Goal: Task Accomplishment & Management: Manage account settings

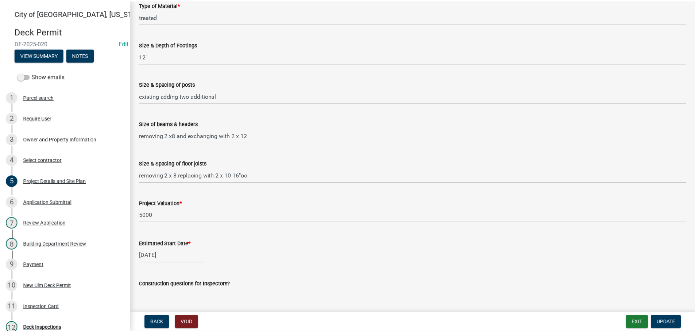
scroll to position [328, 0]
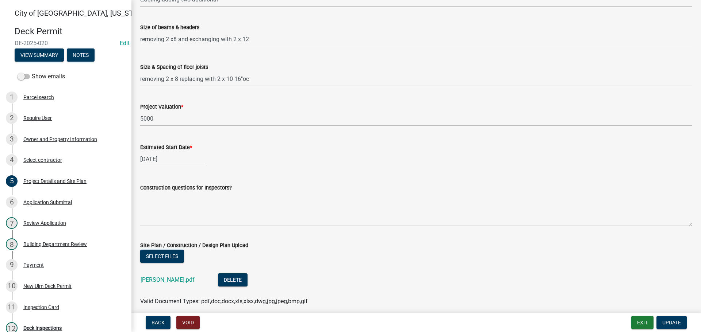
click at [646, 312] on div "[GEOGRAPHIC_DATA], [US_STATE] Deck Permit DE-2025-020 Edit View Summary Notes S…" at bounding box center [350, 166] width 701 height 332
click at [647, 319] on button "Exit" at bounding box center [642, 322] width 22 height 13
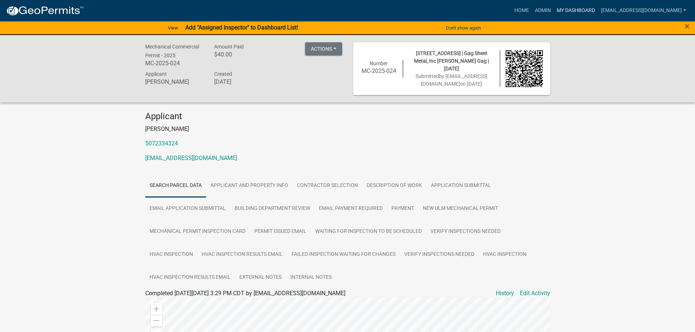
click at [588, 15] on link "My Dashboard" at bounding box center [576, 11] width 44 height 14
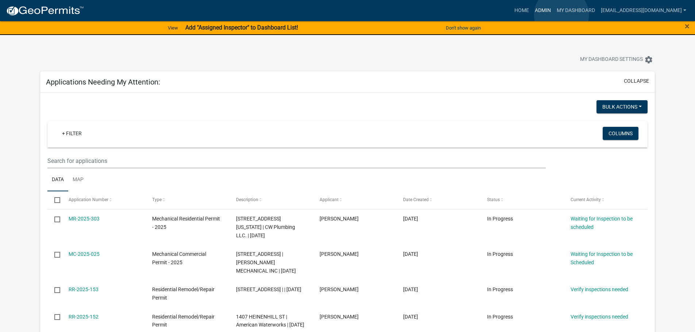
click at [554, 15] on link "Admin" at bounding box center [543, 11] width 22 height 14
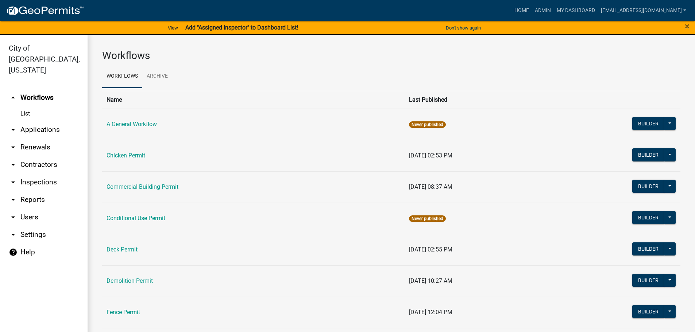
click at [132, 310] on link "Fence Permit" at bounding box center [124, 312] width 34 height 7
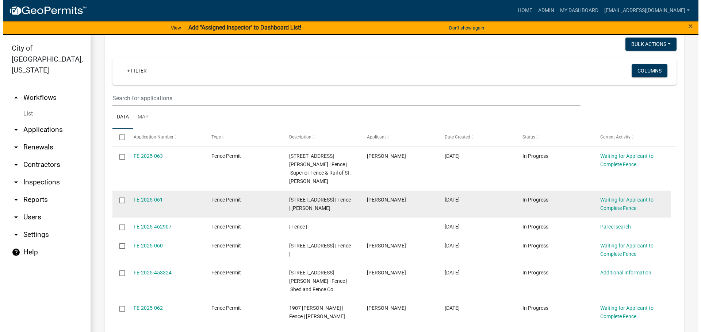
scroll to position [365, 0]
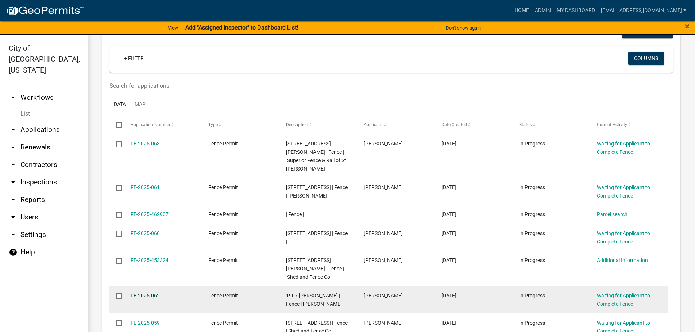
click at [151, 293] on link "FE-2025-062" at bounding box center [145, 296] width 29 height 6
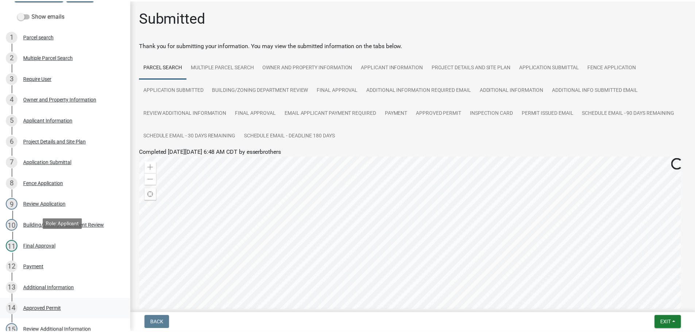
scroll to position [146, 0]
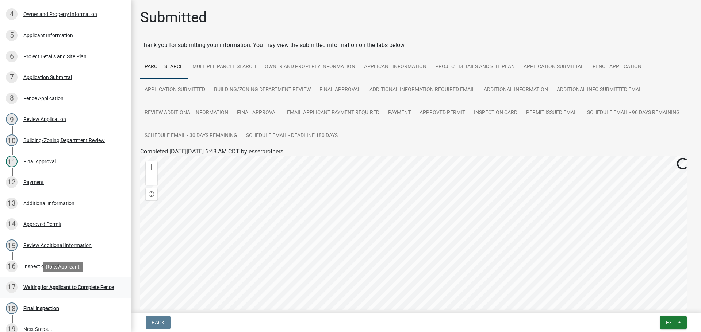
click at [61, 279] on link "17 Waiting for Applicant to Complete Fence" at bounding box center [65, 287] width 131 height 21
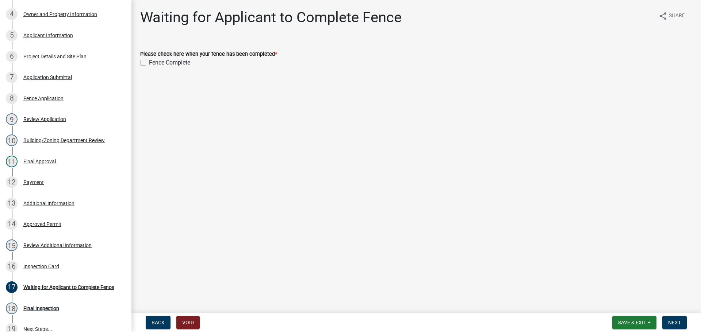
click at [149, 64] on label "Fence Complete" at bounding box center [169, 62] width 41 height 9
click at [149, 63] on input "Fence Complete" at bounding box center [151, 60] width 5 height 5
checkbox input "true"
click at [676, 324] on span "Next" at bounding box center [674, 323] width 13 height 6
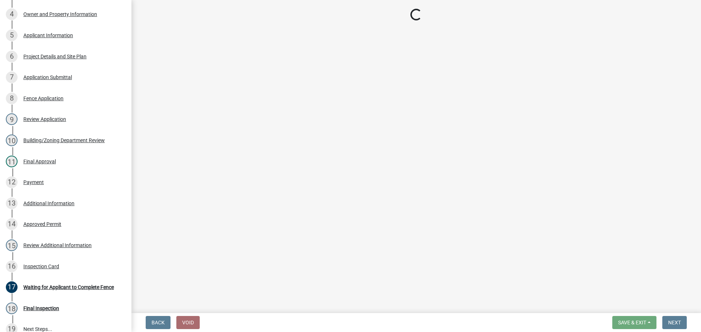
select select "805d55ac-e238-4e04-8f8e-acc067f36c3e"
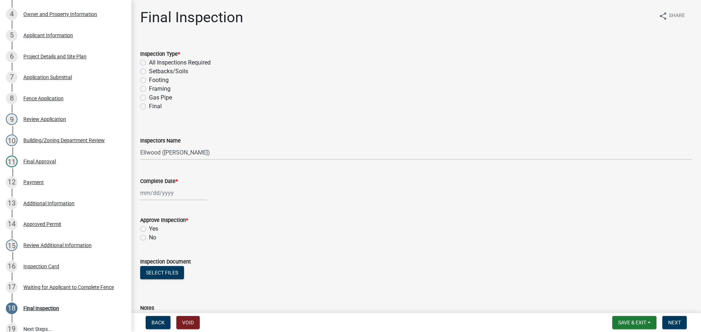
click at [149, 104] on label "Final" at bounding box center [155, 106] width 13 height 9
click at [149, 104] on input "Final" at bounding box center [151, 104] width 5 height 5
radio input "true"
click at [150, 154] on select "Select Item... [PERSON_NAME] ([PERSON_NAME] - City of [GEOGRAPHIC_DATA]) [GEOGR…" at bounding box center [416, 152] width 552 height 15
select select "cd72df13-1819-4c17-818e-bd68a66556fb"
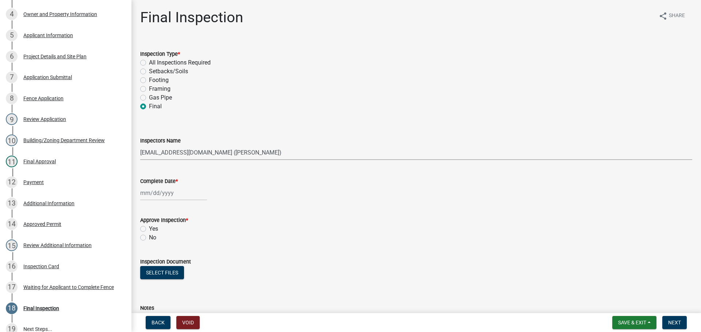
click at [140, 145] on select "Select Item... [PERSON_NAME] ([PERSON_NAME] - City of [GEOGRAPHIC_DATA]) [GEOGR…" at bounding box center [416, 152] width 552 height 15
click at [147, 196] on div at bounding box center [173, 193] width 67 height 15
select select "8"
select select "2025"
click at [186, 256] on div "14" at bounding box center [183, 256] width 12 height 12
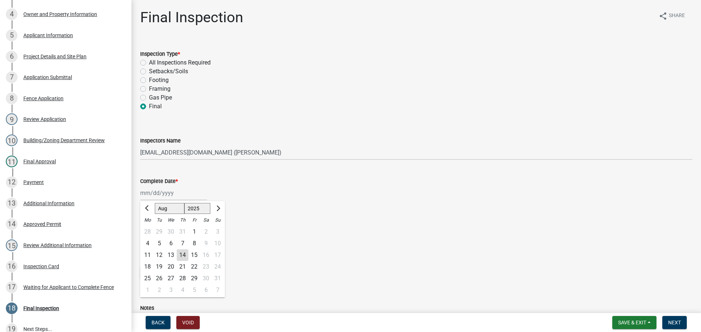
type input "[DATE]"
click at [149, 229] on label "Yes" at bounding box center [153, 229] width 9 height 9
click at [149, 229] on input "Yes" at bounding box center [151, 227] width 5 height 5
radio input "true"
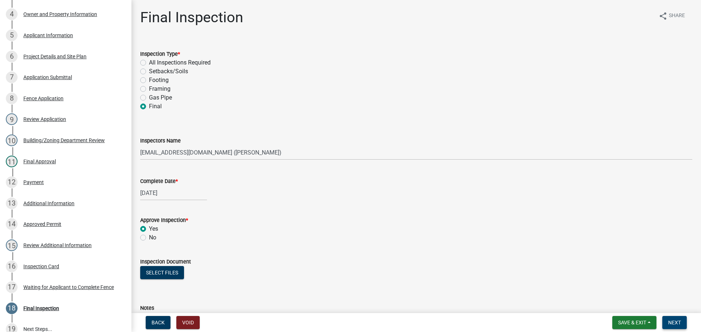
click at [670, 316] on button "Next" at bounding box center [674, 322] width 24 height 13
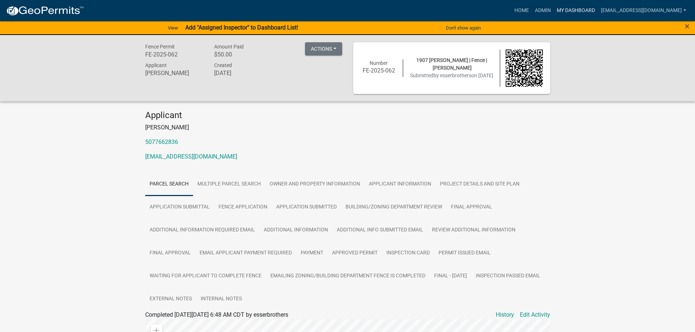
click at [584, 8] on link "My Dashboard" at bounding box center [576, 11] width 44 height 14
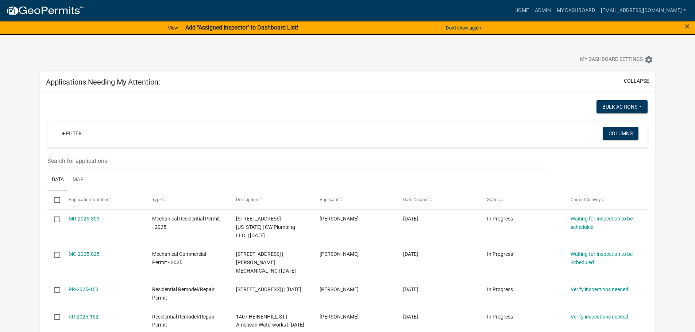
click at [569, 1] on nav "more_horiz Home Admin My Dashboard [EMAIL_ADDRESS][DOMAIN_NAME] Admin Account L…" at bounding box center [347, 10] width 695 height 21
click at [554, 9] on link "Admin" at bounding box center [543, 11] width 22 height 14
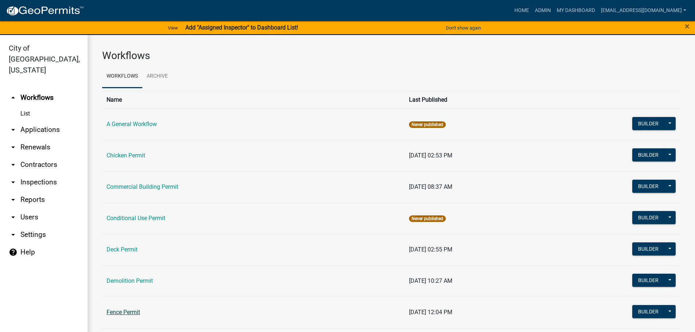
click at [136, 311] on link "Fence Permit" at bounding box center [124, 312] width 34 height 7
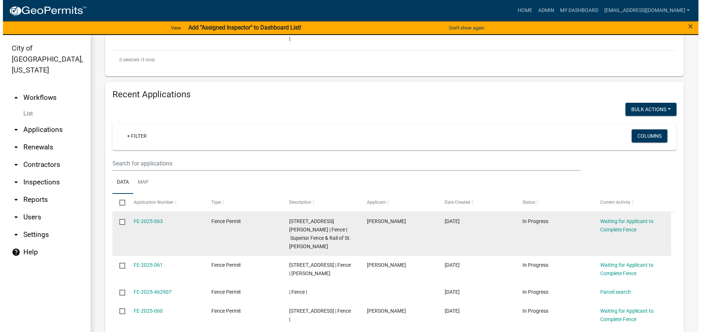
scroll to position [292, 0]
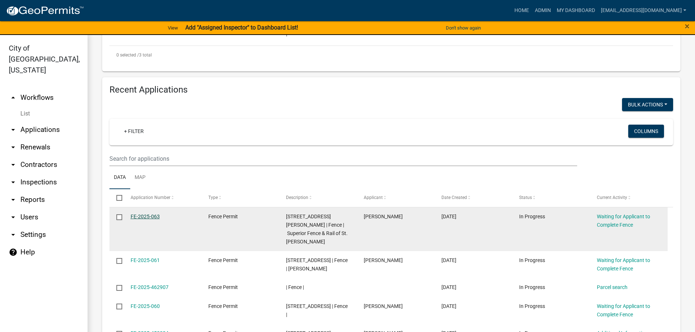
click at [148, 218] on link "FE-2025-063" at bounding box center [145, 217] width 29 height 6
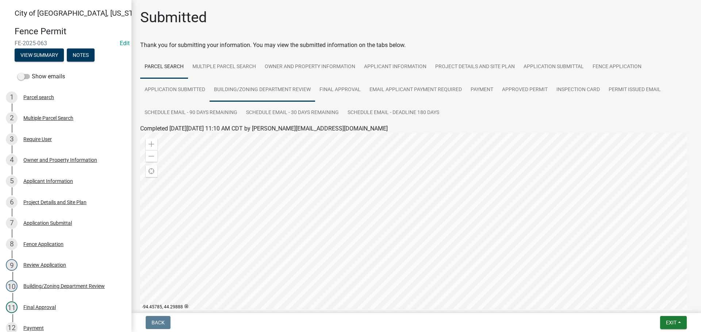
click at [218, 86] on link "Building/Zoning Department Review" at bounding box center [261, 89] width 105 height 23
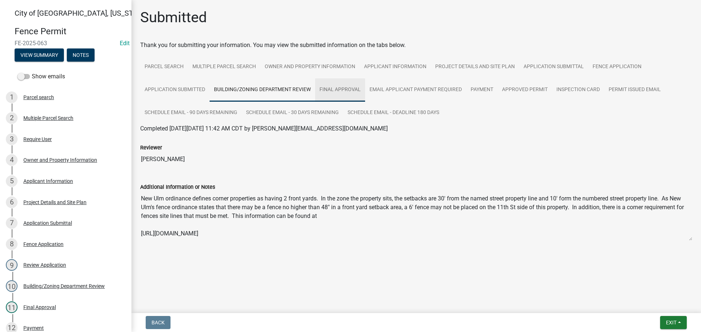
click at [336, 91] on link "Final Approval" at bounding box center [340, 89] width 50 height 23
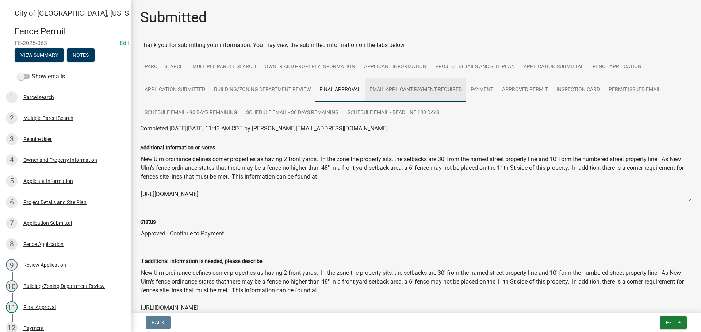
click at [393, 90] on link "Email Applicant Payment Required" at bounding box center [415, 89] width 101 height 23
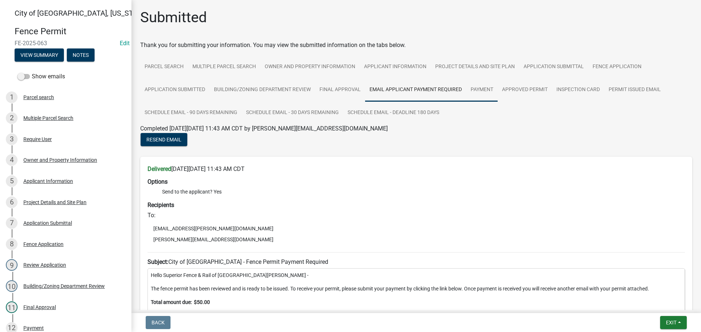
click at [474, 89] on link "Payment" at bounding box center [481, 89] width 31 height 23
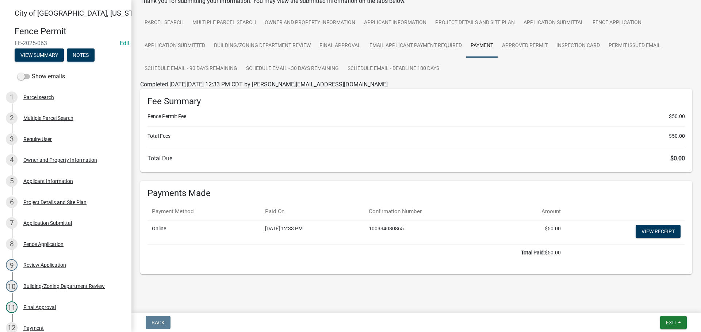
scroll to position [45, 0]
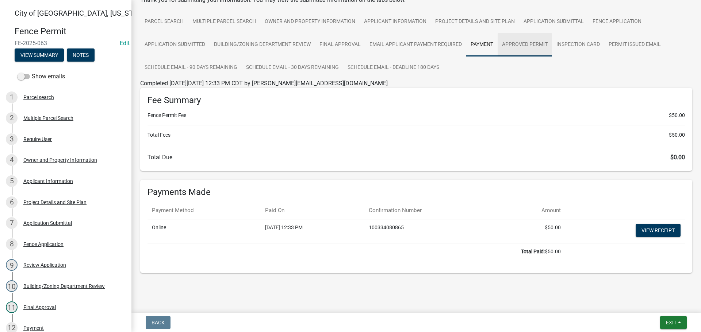
click at [515, 43] on link "Approved Permit" at bounding box center [524, 44] width 54 height 23
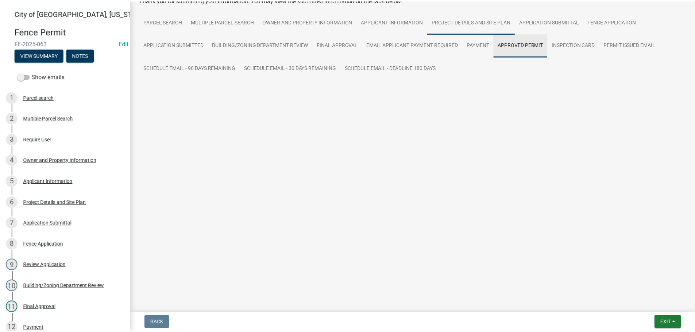
scroll to position [0, 0]
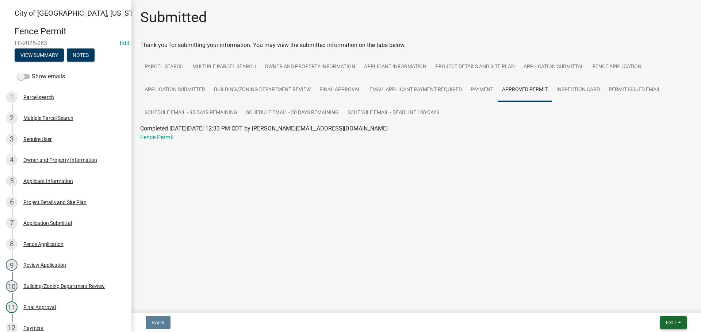
click at [664, 323] on button "Exit" at bounding box center [673, 322] width 27 height 13
click at [657, 309] on button "Save & Exit" at bounding box center [657, 304] width 58 height 18
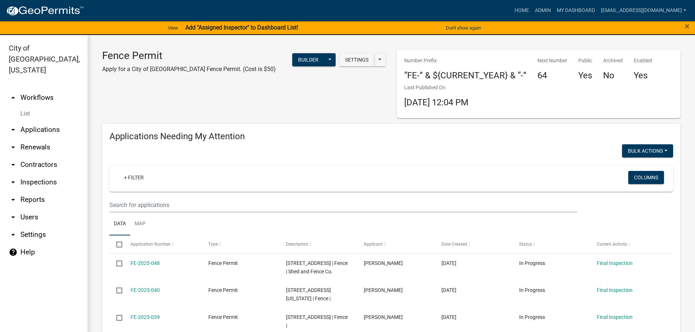
click at [171, 197] on wm-filter-builder "+ Filter Columns" at bounding box center [391, 188] width 564 height 47
click at [151, 203] on input "text" at bounding box center [343, 205] width 468 height 15
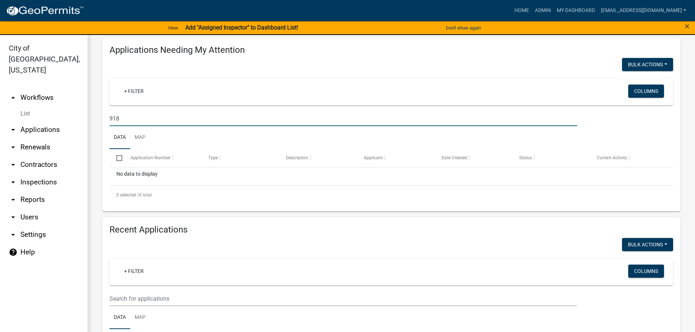
scroll to position [109, 0]
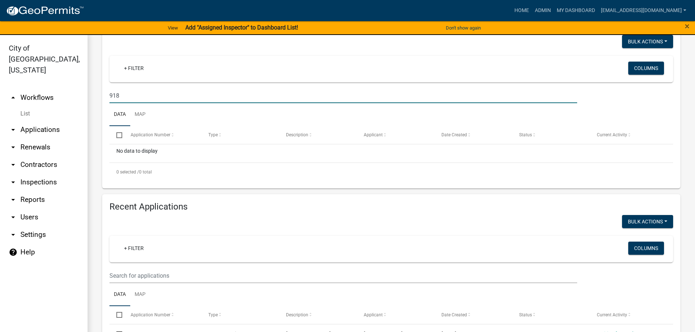
type input "918"
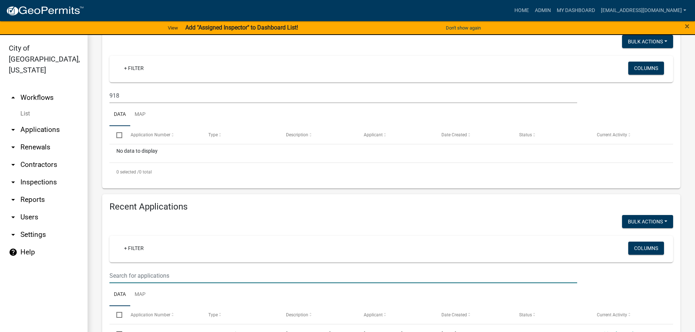
click at [140, 278] on input "text" at bounding box center [343, 276] width 468 height 15
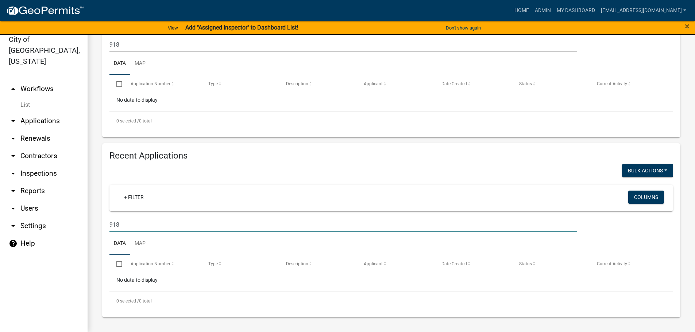
scroll to position [0, 0]
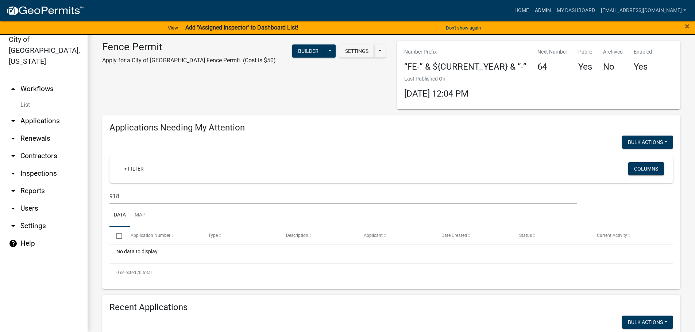
type input "918"
click at [554, 9] on link "Admin" at bounding box center [543, 11] width 22 height 14
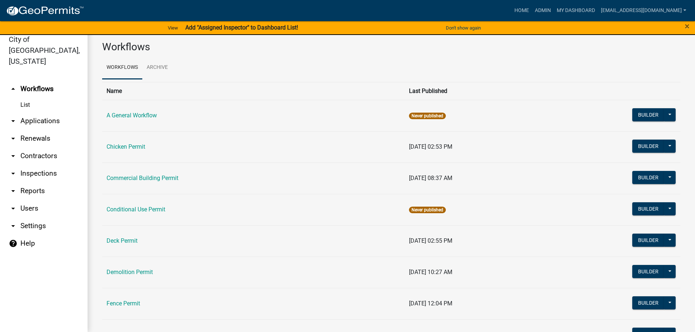
click at [53, 112] on link "arrow_drop_down Applications" at bounding box center [44, 121] width 88 height 18
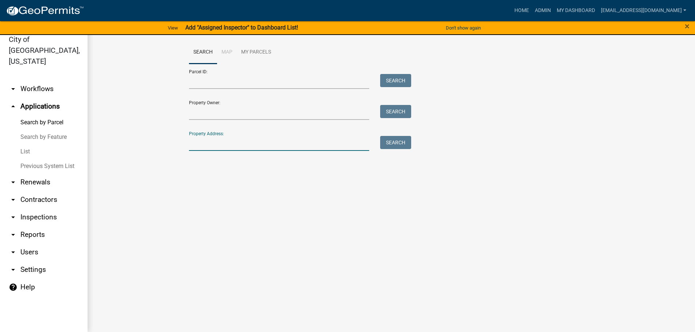
click at [241, 144] on input "Property Address:" at bounding box center [279, 143] width 181 height 15
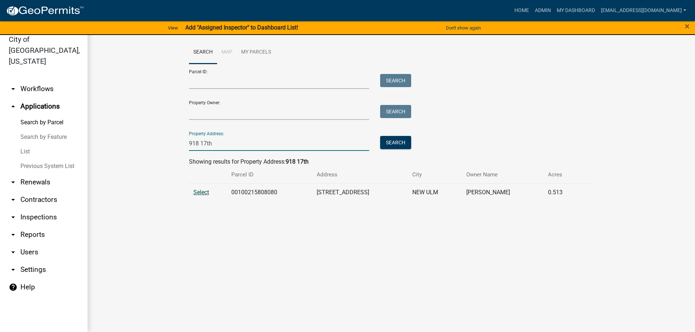
type input "918 17th"
click at [204, 191] on span "Select" at bounding box center [201, 192] width 16 height 7
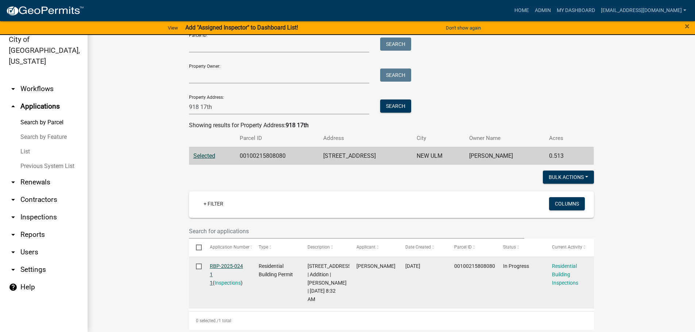
scroll to position [73, 0]
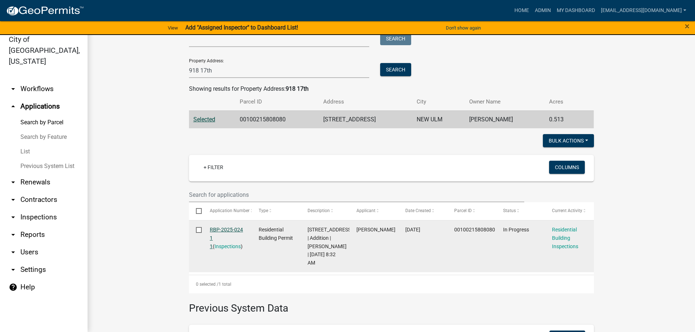
click at [232, 230] on link "RBP-2025-024 1 1" at bounding box center [226, 238] width 33 height 23
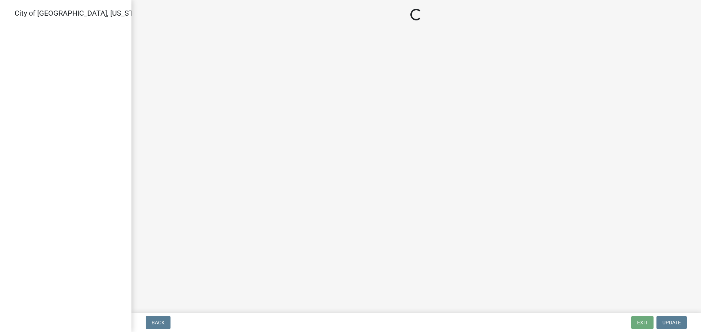
select select "805d55ac-e238-4e04-8f8e-acc067f36c3e"
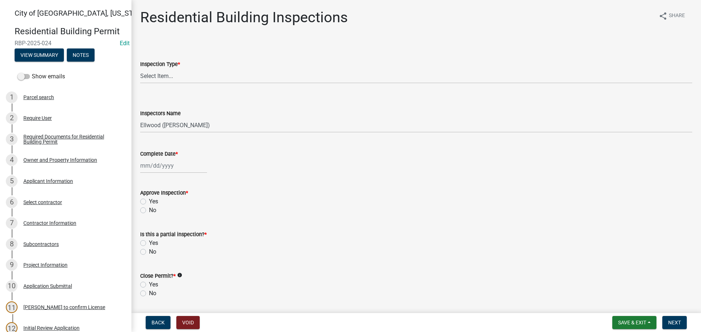
click at [68, 41] on span "RBP-2025-024" at bounding box center [66, 43] width 102 height 7
click at [72, 52] on button "Notes" at bounding box center [81, 55] width 28 height 13
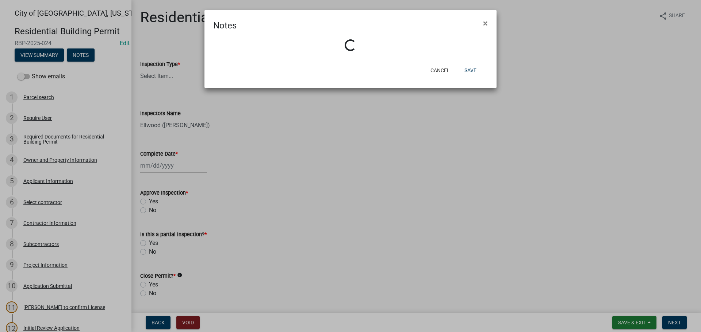
click at [48, 55] on ngb-modal-window "Notes × Loading... Cancel Save" at bounding box center [350, 166] width 701 height 332
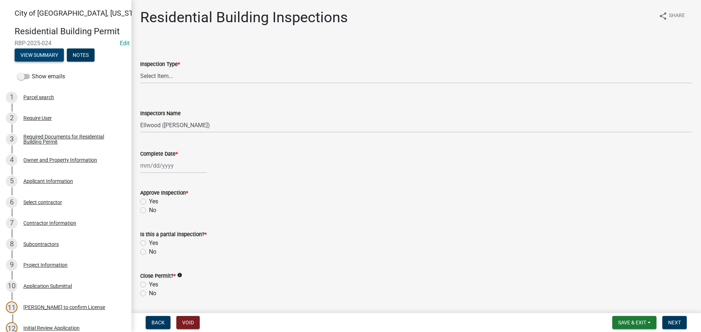
click at [40, 56] on button "View Summary" at bounding box center [39, 55] width 49 height 13
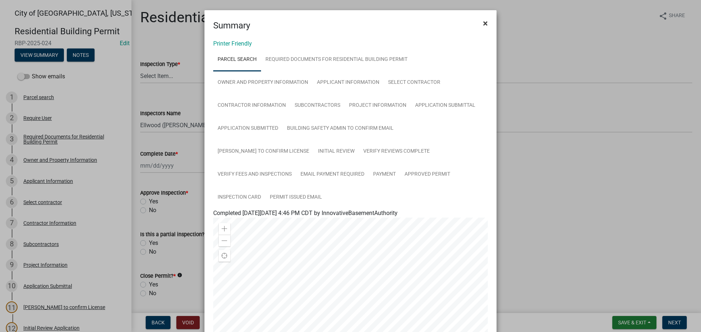
click at [484, 23] on span "×" at bounding box center [485, 23] width 5 height 10
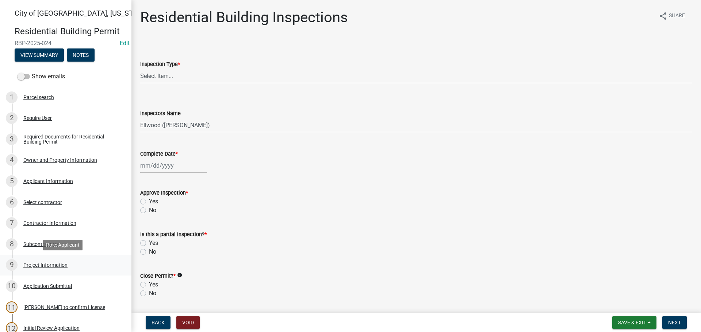
click at [42, 261] on div "9 Project Information" at bounding box center [63, 265] width 114 height 12
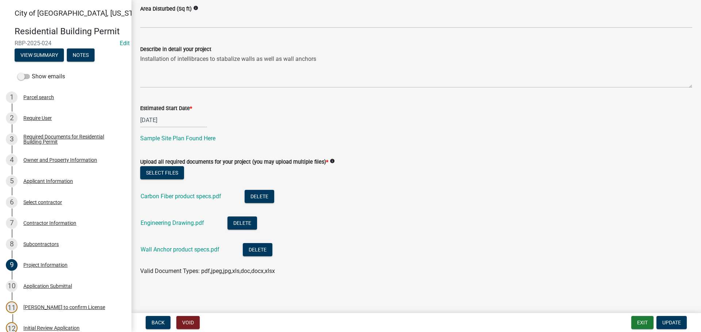
scroll to position [184, 0]
click at [185, 197] on link "Carbon Fiber product specs.pdf" at bounding box center [180, 196] width 81 height 7
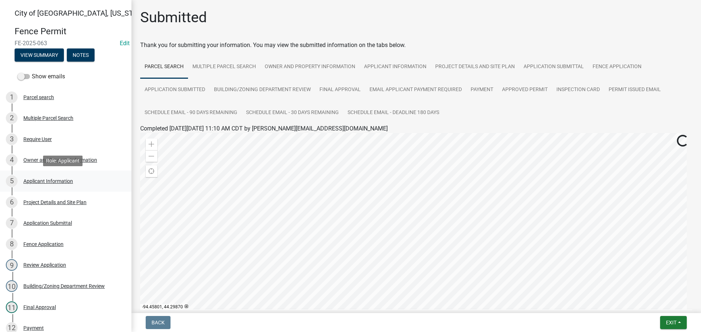
click at [57, 180] on div "Applicant Information" at bounding box center [48, 181] width 50 height 5
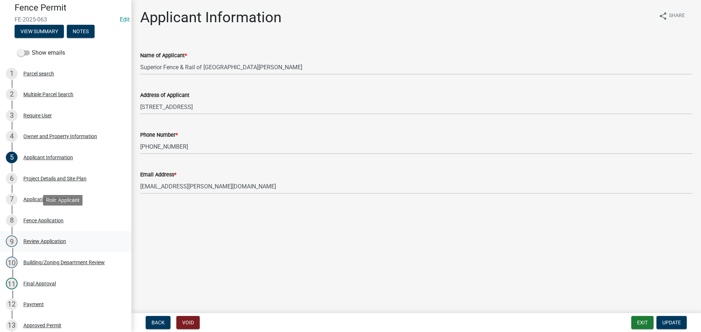
scroll to position [36, 0]
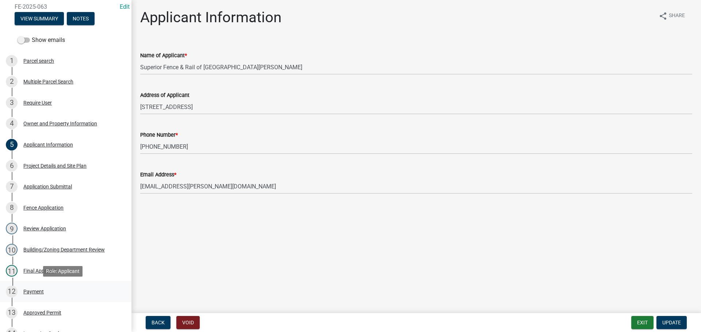
click at [32, 288] on div "12 Payment" at bounding box center [63, 292] width 114 height 12
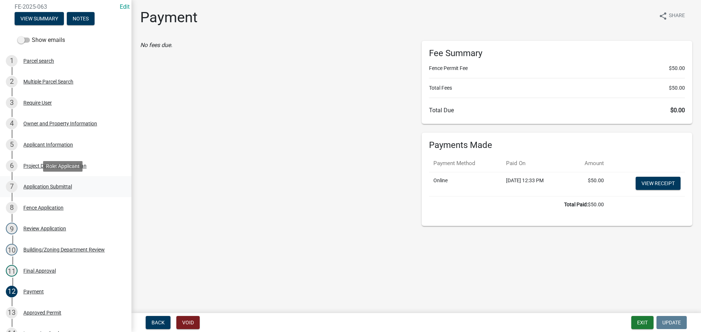
click at [45, 184] on div "Application Submittal" at bounding box center [47, 186] width 49 height 5
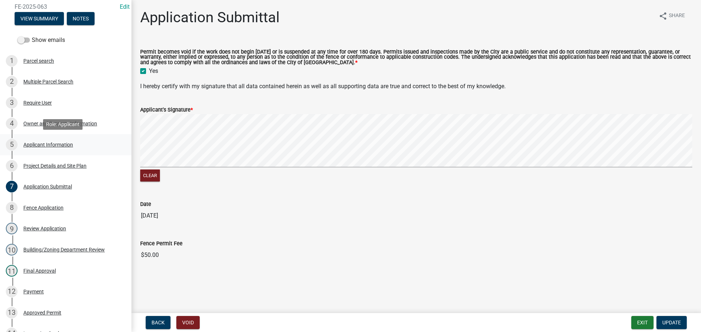
click at [36, 144] on div "Applicant Information" at bounding box center [48, 144] width 50 height 5
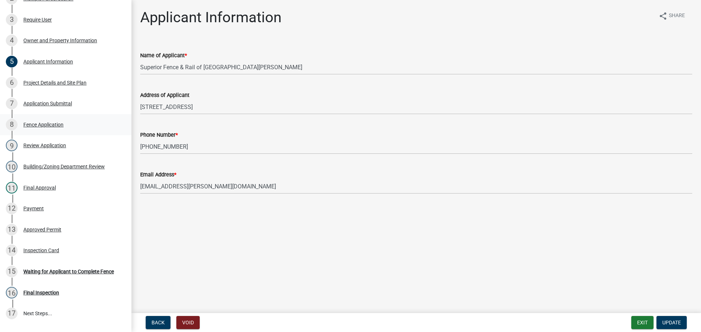
scroll to position [0, 0]
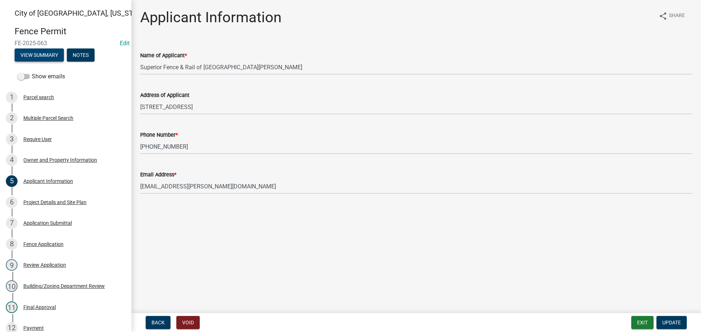
click at [44, 58] on button "View Summary" at bounding box center [39, 55] width 49 height 13
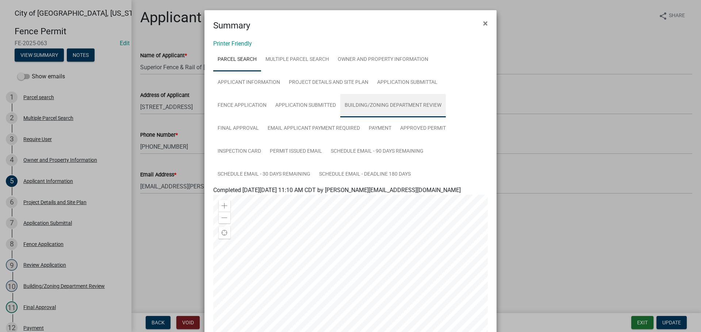
click at [352, 104] on link "Building/Zoning Department Review" at bounding box center [392, 105] width 105 height 23
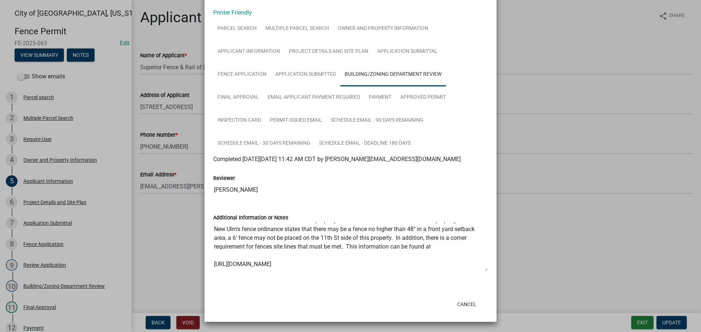
scroll to position [26, 0]
drag, startPoint x: 211, startPoint y: 255, endPoint x: 223, endPoint y: 264, distance: 14.4
click at [223, 264] on textarea "New Ulm ordinance defines corner properties as having 2 front yards. In the zon…" at bounding box center [350, 247] width 274 height 50
drag, startPoint x: 213, startPoint y: 229, endPoint x: 320, endPoint y: 268, distance: 113.8
click at [320, 268] on textarea "New Ulm ordinance defines corner properties as having 2 front yards. In the zon…" at bounding box center [350, 247] width 274 height 50
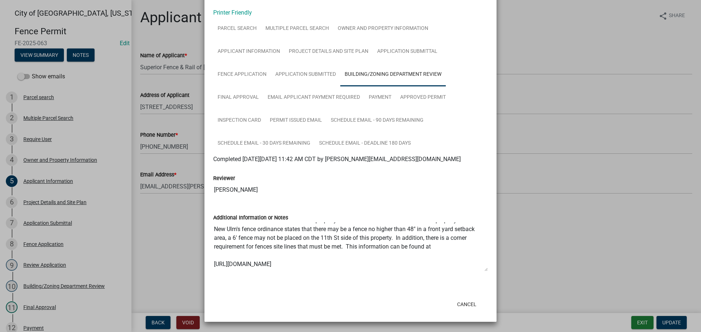
click at [382, 297] on div "Cancel" at bounding box center [398, 304] width 180 height 19
drag, startPoint x: 211, startPoint y: 228, endPoint x: 468, endPoint y: 257, distance: 258.4
click at [468, 257] on textarea "New Ulm ordinance defines corner properties as having 2 front yards. In the zon…" at bounding box center [350, 247] width 274 height 50
drag, startPoint x: 468, startPoint y: 256, endPoint x: 465, endPoint y: 253, distance: 4.1
click at [467, 256] on textarea "New Ulm ordinance defines corner properties as having 2 front yards. In the zon…" at bounding box center [350, 247] width 274 height 50
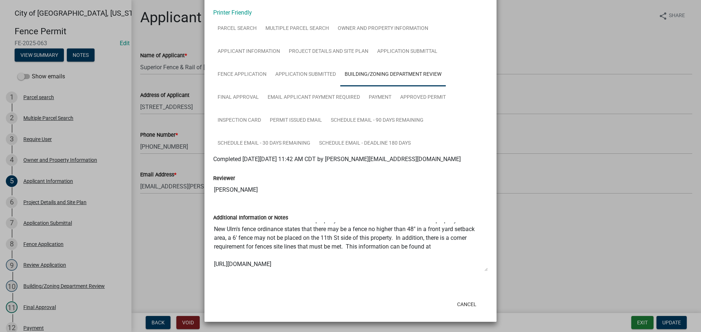
drag, startPoint x: 89, startPoint y: 100, endPoint x: 84, endPoint y: 80, distance: 20.4
click at [89, 97] on ngb-modal-window "Summary × Printer Friendly Parcel search Multiple Parcel Search Owner and Prope…" at bounding box center [350, 166] width 701 height 332
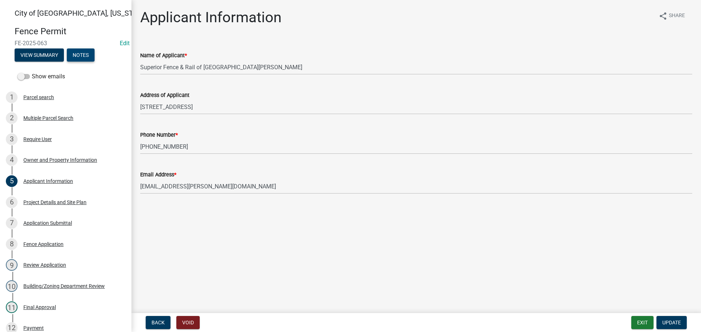
click at [80, 53] on button "Notes" at bounding box center [81, 55] width 28 height 13
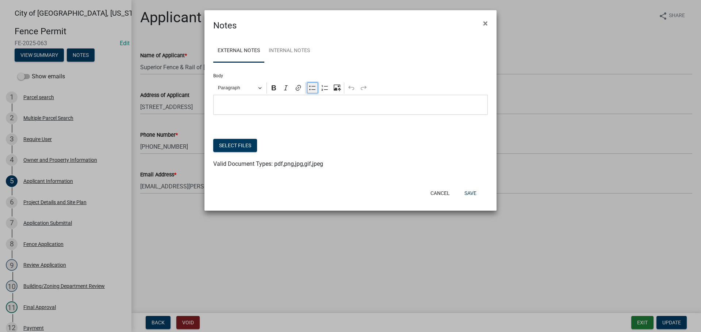
click at [311, 88] on icon "Editor toolbar" at bounding box center [312, 87] width 7 height 7
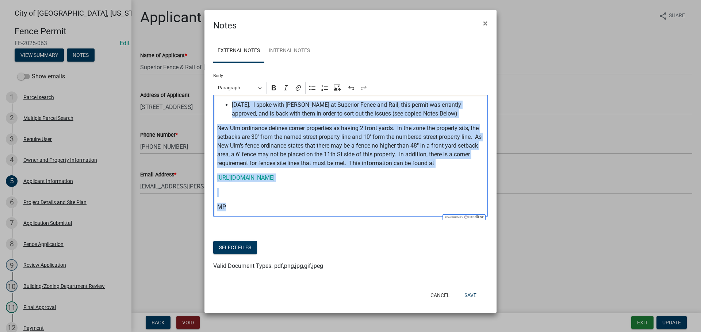
drag, startPoint x: 222, startPoint y: 105, endPoint x: 363, endPoint y: 209, distance: 175.1
click at [363, 209] on div "8/14/25. I spoke with Cassaundra guy at Superior Fence and Rail, this permit wa…" at bounding box center [350, 156] width 274 height 122
copy div "8/14/25. I spoke with Cassaundra guy at Superior Fence and Rail, this permit wa…"
click at [470, 292] on button "Save" at bounding box center [470, 295] width 24 height 13
